Goal: Download file/media

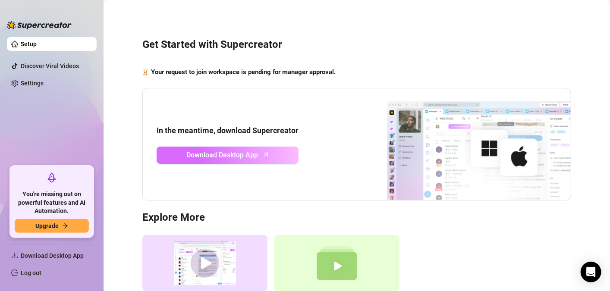
click at [260, 158] on link "Download Desktop App" at bounding box center [227, 155] width 142 height 17
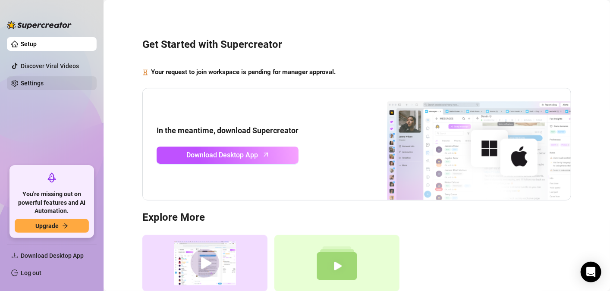
click at [29, 81] on link "Settings" at bounding box center [32, 83] width 23 height 7
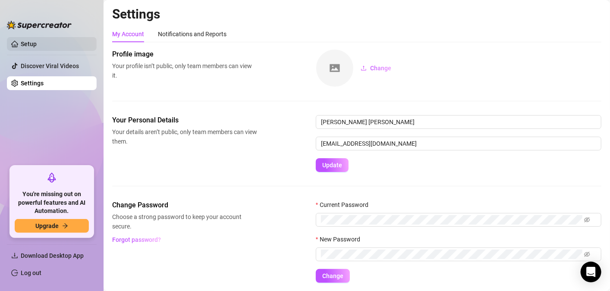
click at [29, 43] on link "Setup" at bounding box center [29, 44] width 16 height 7
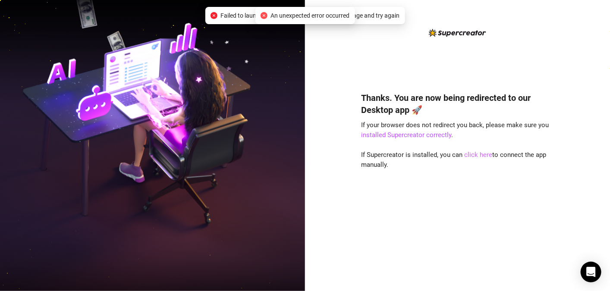
click at [472, 158] on link "click here" at bounding box center [478, 155] width 28 height 8
click at [471, 156] on link "click here" at bounding box center [478, 155] width 28 height 8
click at [471, 155] on link "click here" at bounding box center [478, 155] width 28 height 8
